Goal: Task Accomplishment & Management: Manage account settings

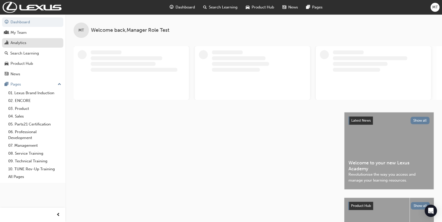
click at [18, 38] on link "Analytics" at bounding box center [32, 42] width 61 height 9
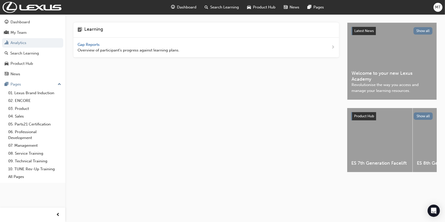
click at [436, 7] on span "MT" at bounding box center [438, 7] width 6 height 6
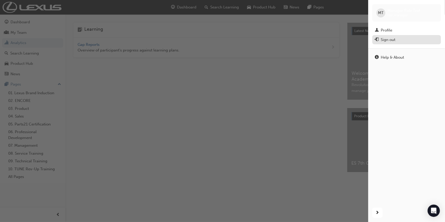
click at [391, 39] on div "Sign out" at bounding box center [388, 40] width 15 height 6
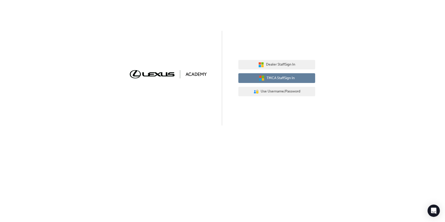
click at [265, 77] on button "TMCA Staff Sign In" at bounding box center [276, 78] width 77 height 10
